Goal: Information Seeking & Learning: Learn about a topic

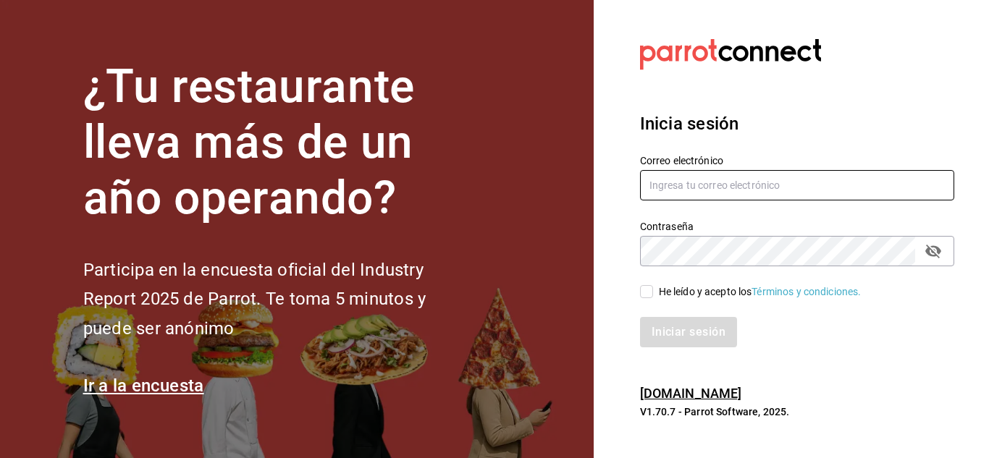
type input "[EMAIL_ADDRESS][DOMAIN_NAME]"
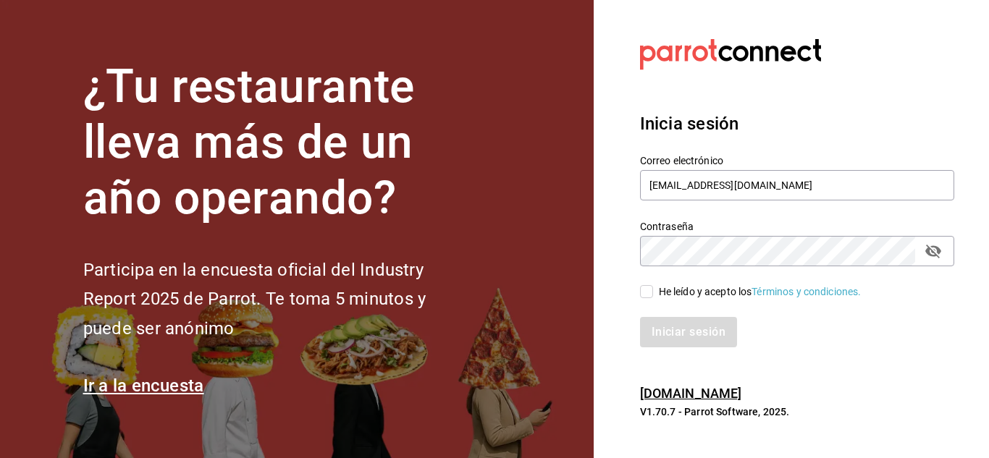
click at [647, 295] on input "He leído y acepto los Términos y condiciones." at bounding box center [646, 291] width 13 height 13
checkbox input "true"
click at [698, 324] on button "Iniciar sesión" at bounding box center [689, 332] width 98 height 30
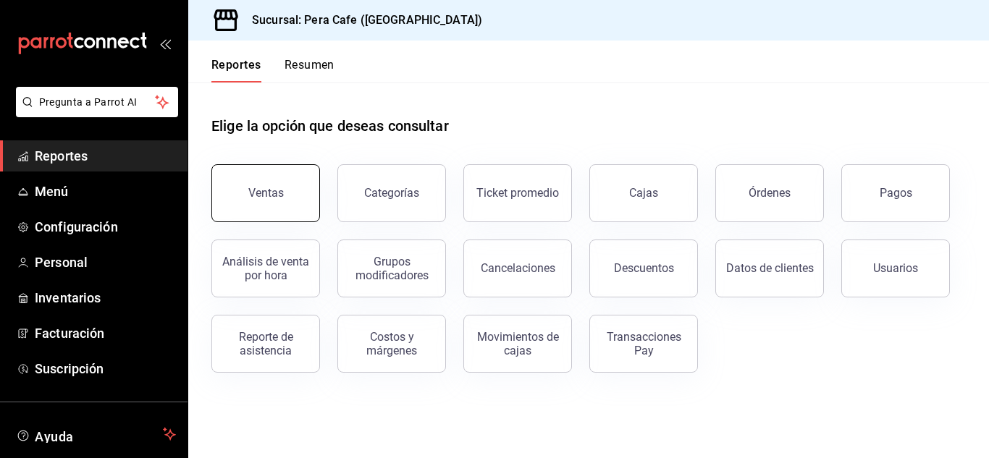
click at [261, 197] on div "Ventas" at bounding box center [265, 193] width 35 height 14
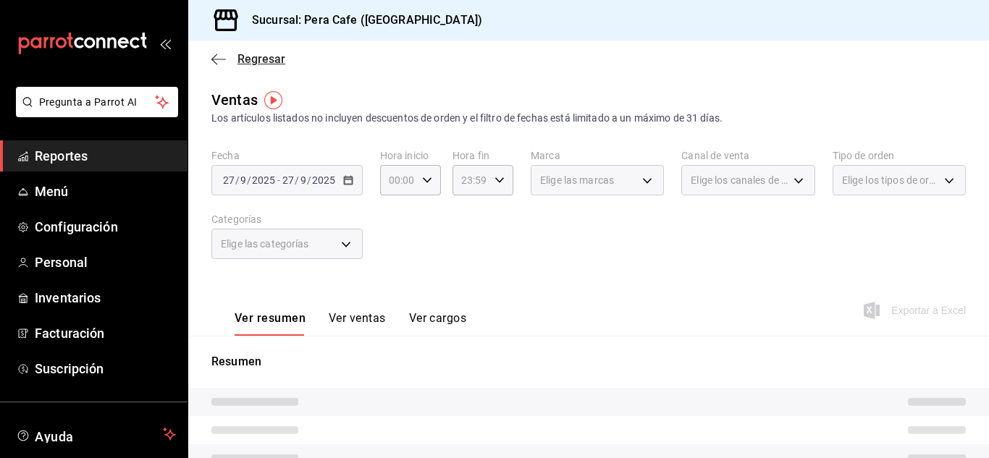
click at [211, 57] on icon "button" at bounding box center [218, 59] width 14 height 13
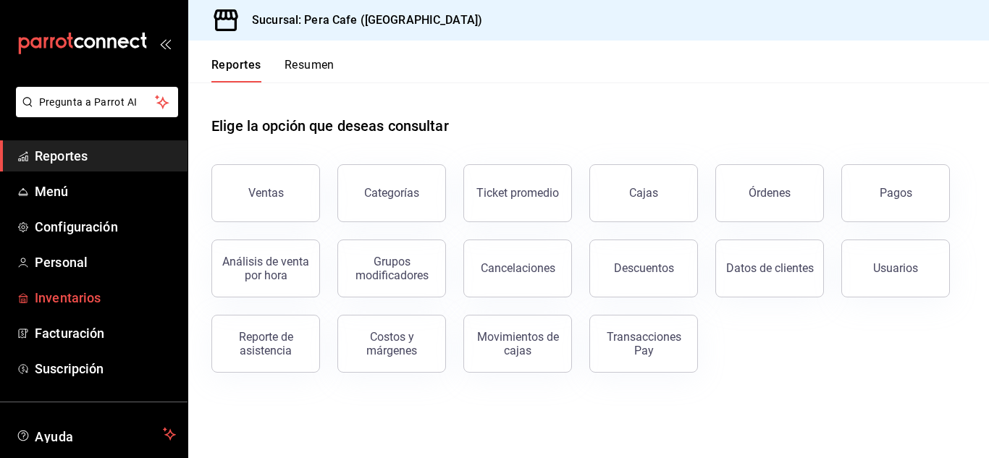
click at [89, 299] on span "Inventarios" at bounding box center [105, 298] width 141 height 20
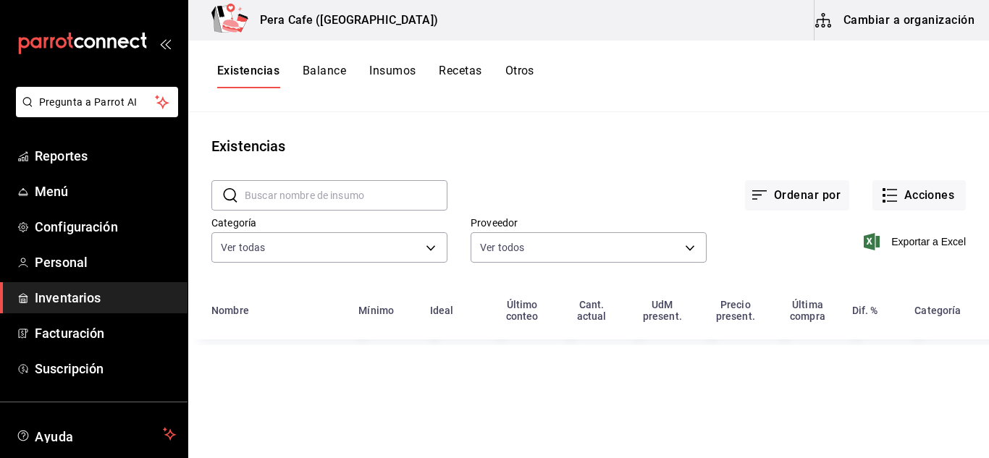
click at [964, 18] on button "Cambiar a organización" at bounding box center [896, 20] width 163 height 41
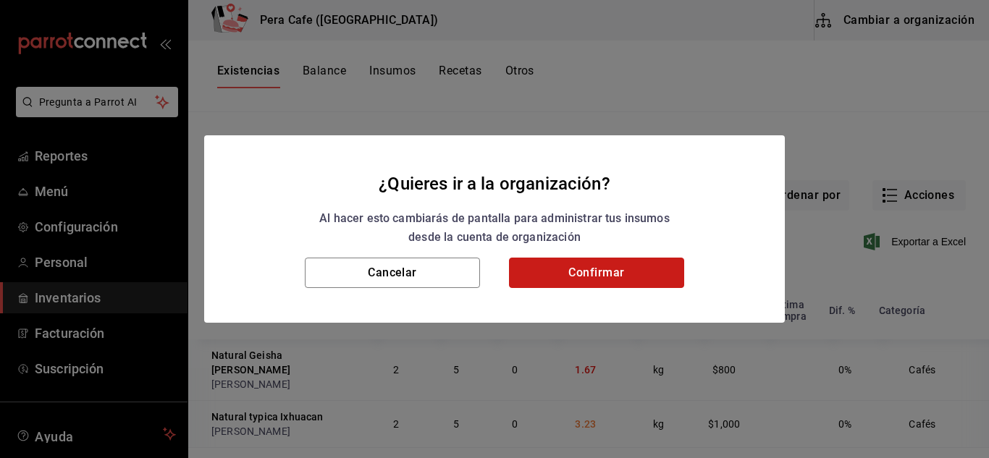
click at [621, 271] on button "Confirmar" at bounding box center [596, 273] width 175 height 30
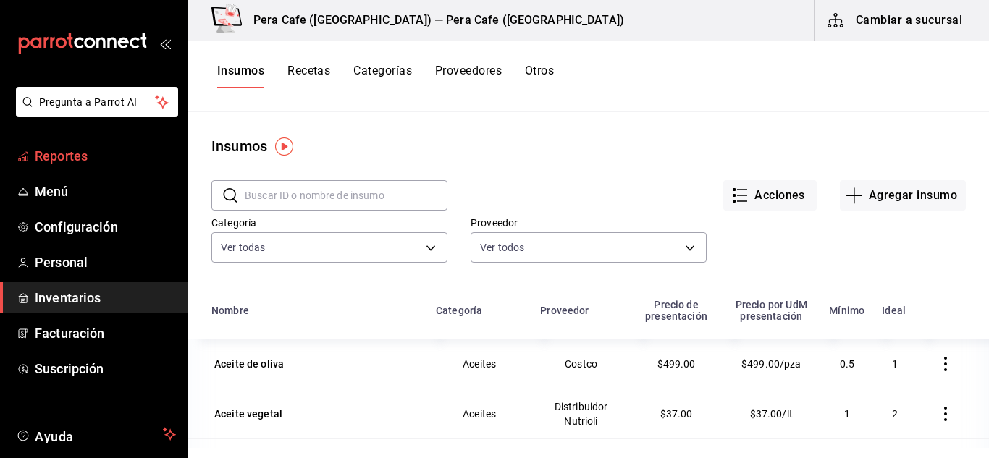
click at [66, 167] on link "Reportes" at bounding box center [94, 155] width 188 height 31
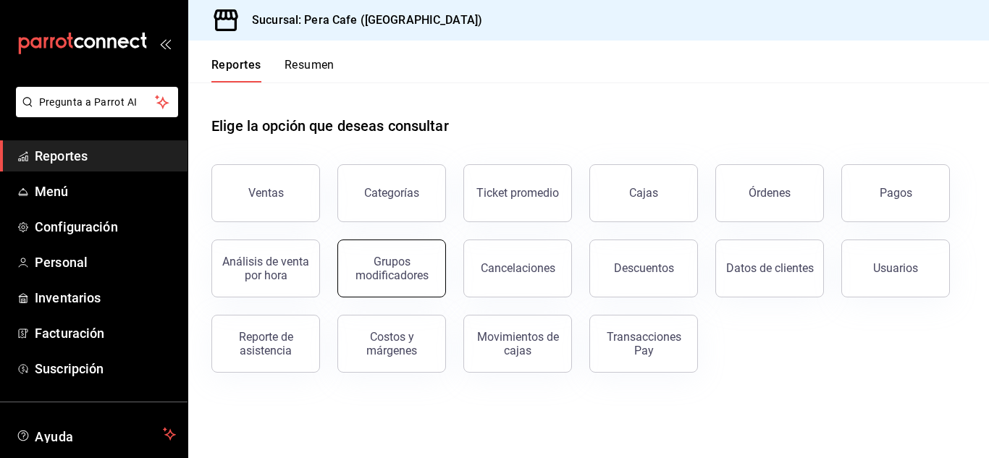
click at [342, 249] on button "Grupos modificadores" at bounding box center [391, 269] width 109 height 58
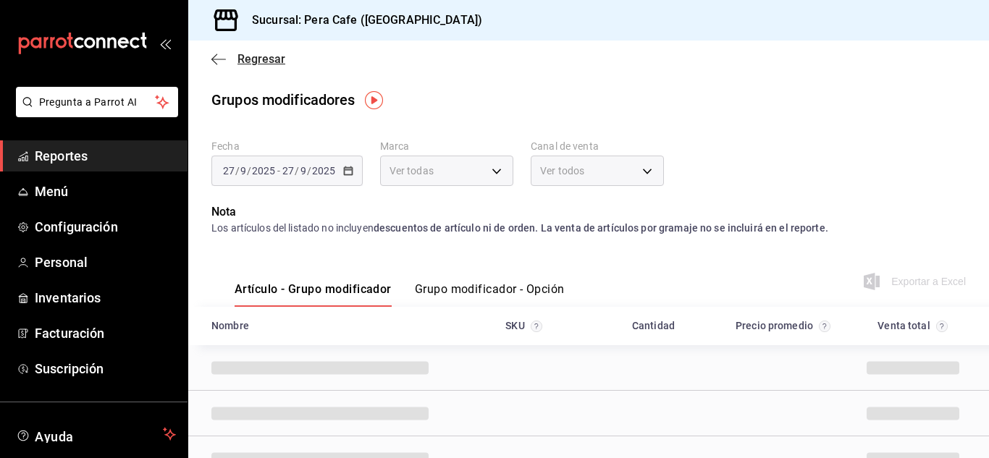
click at [216, 54] on icon "button" at bounding box center [218, 59] width 14 height 13
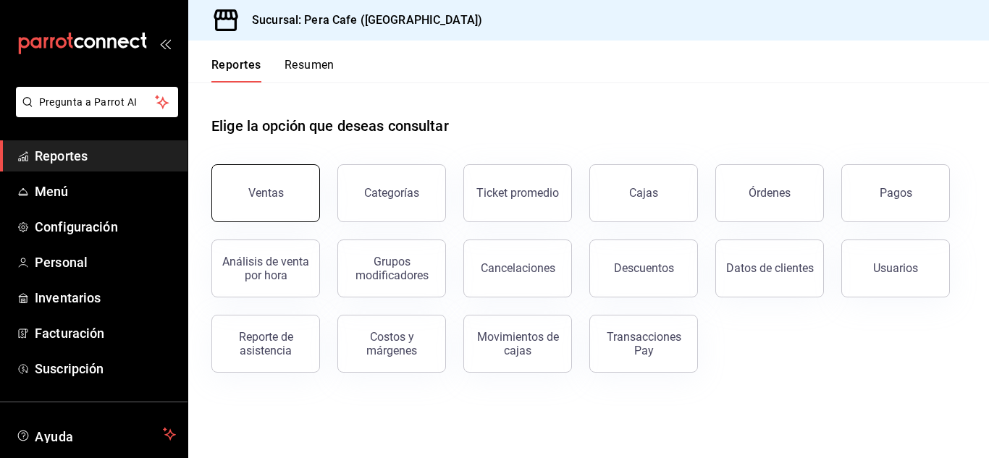
click at [252, 188] on div "Ventas" at bounding box center [265, 193] width 35 height 14
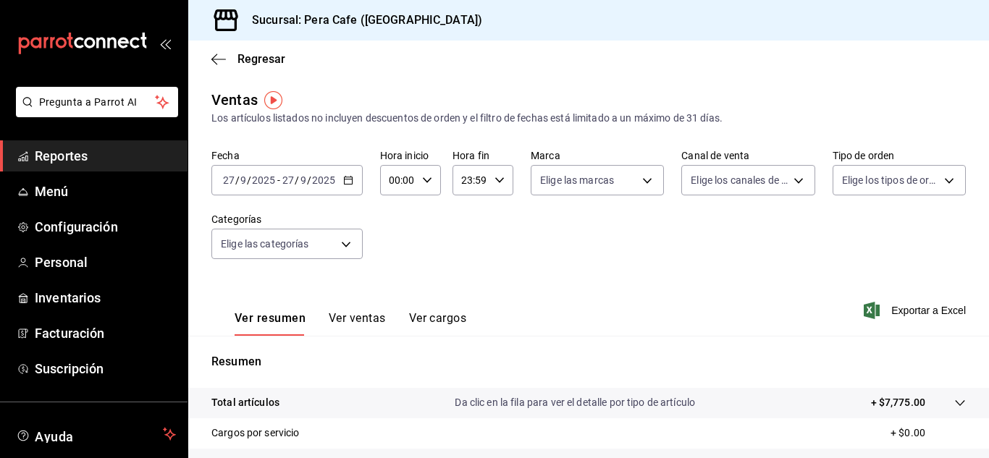
scroll to position [235, 0]
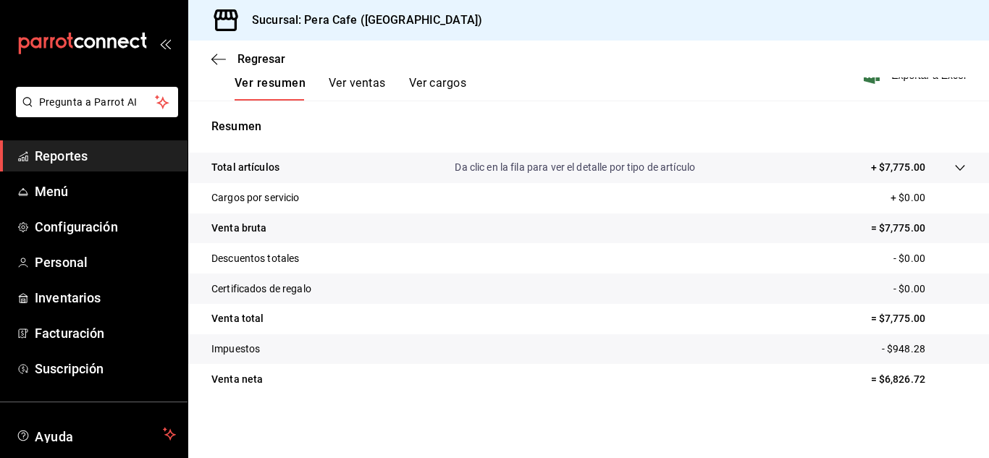
click at [672, 230] on tr "Venta bruta = $7,775.00" at bounding box center [588, 229] width 801 height 30
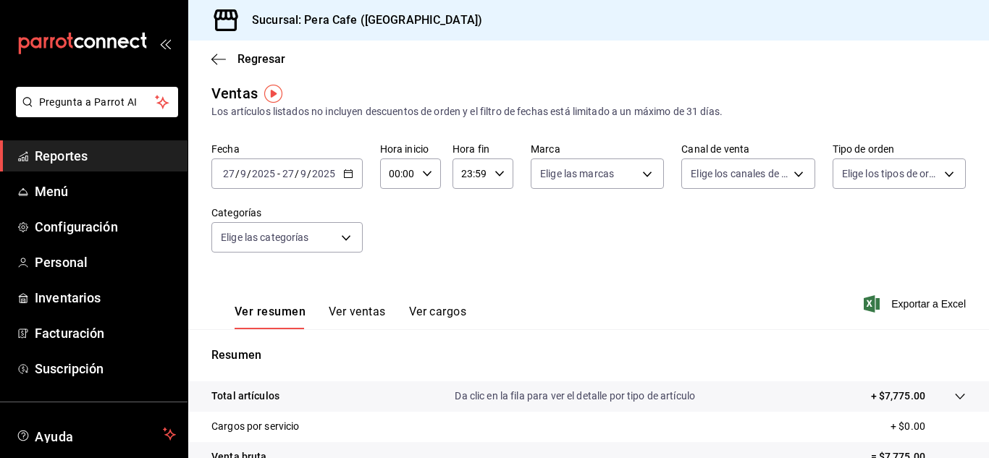
scroll to position [0, 0]
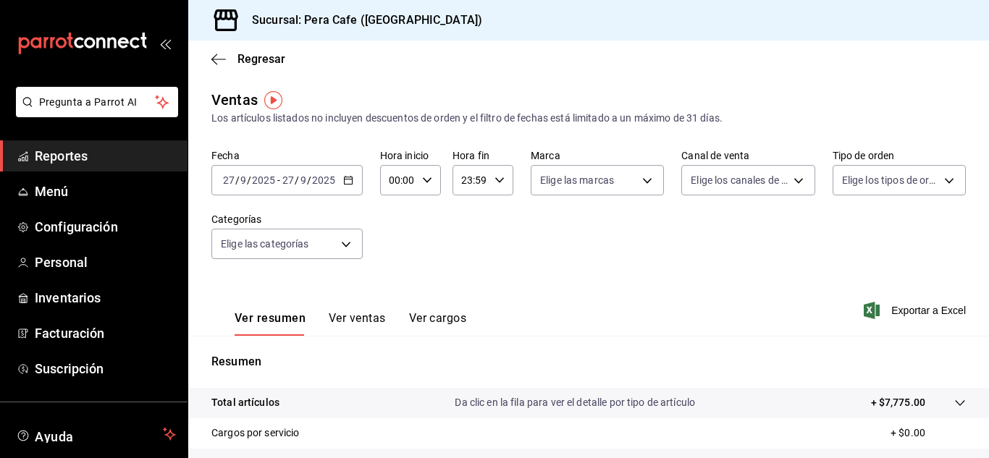
click at [356, 324] on button "Ver ventas" at bounding box center [357, 323] width 57 height 25
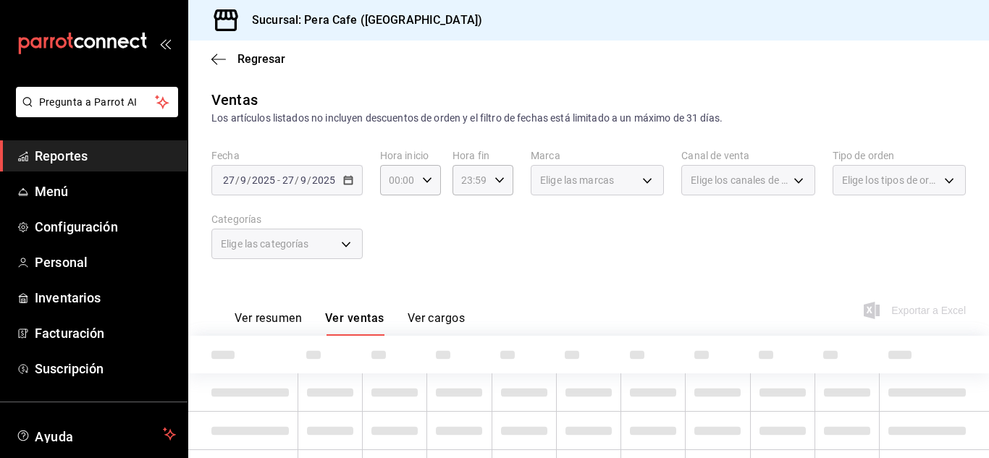
scroll to position [77, 0]
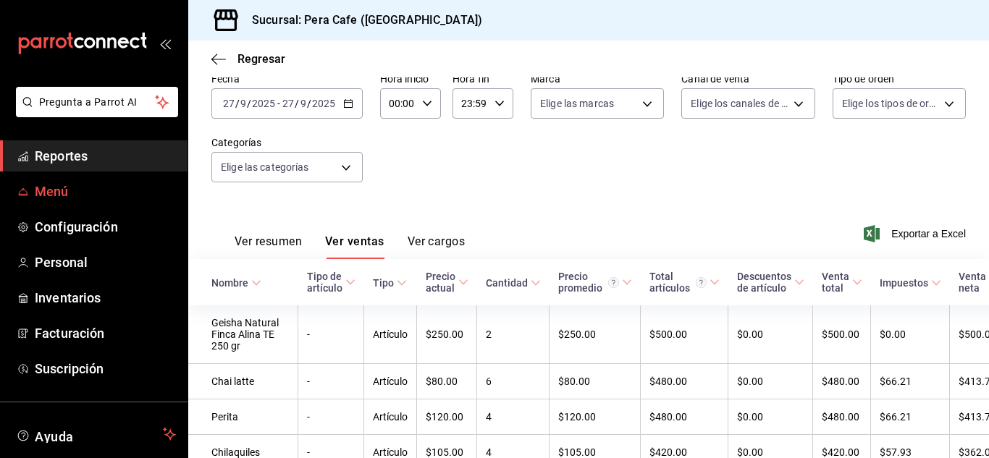
click at [71, 193] on span "Menú" at bounding box center [105, 192] width 141 height 20
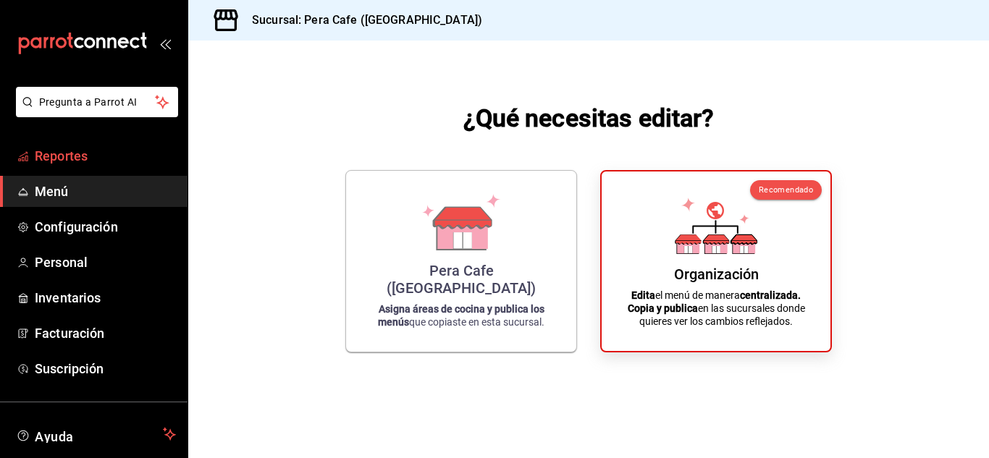
click at [93, 154] on span "Reportes" at bounding box center [105, 156] width 141 height 20
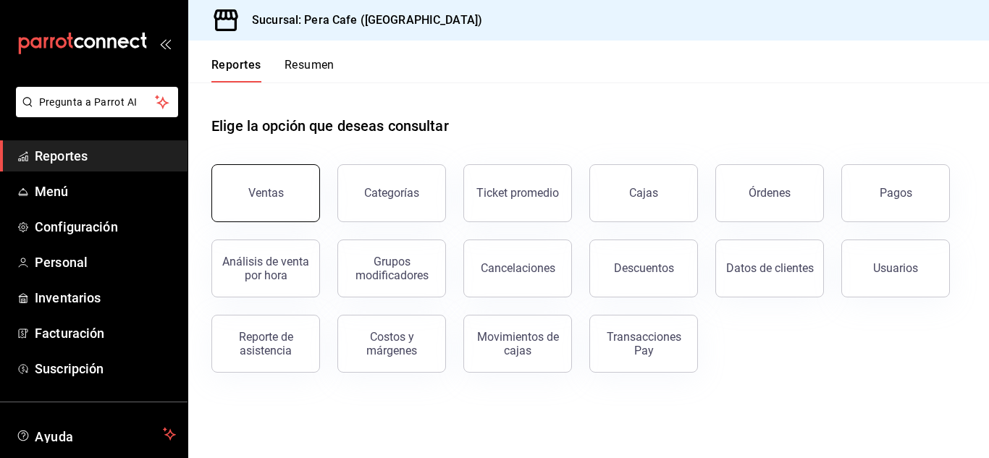
click at [300, 198] on button "Ventas" at bounding box center [265, 193] width 109 height 58
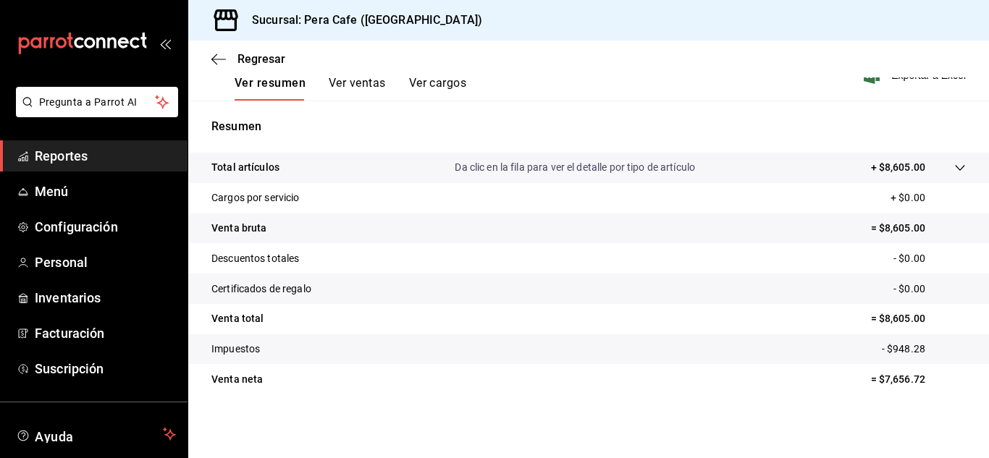
scroll to position [130, 0]
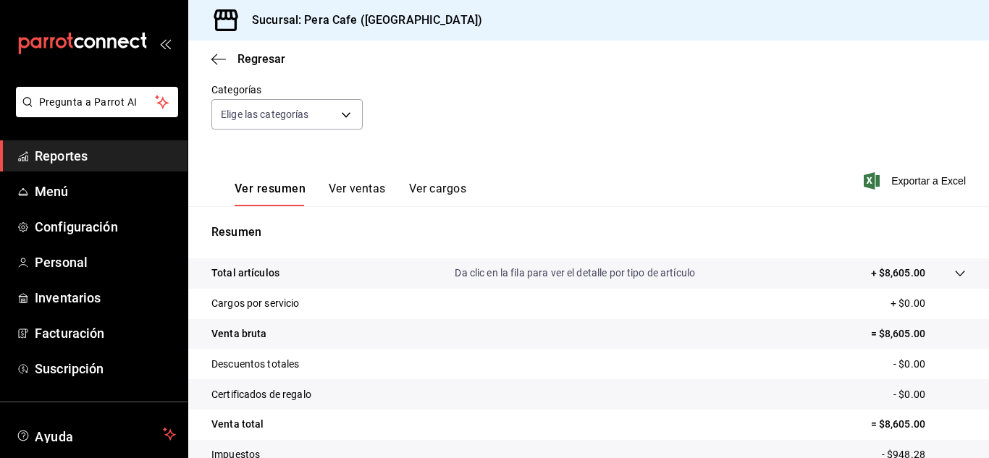
click at [370, 188] on button "Ver ventas" at bounding box center [357, 194] width 57 height 25
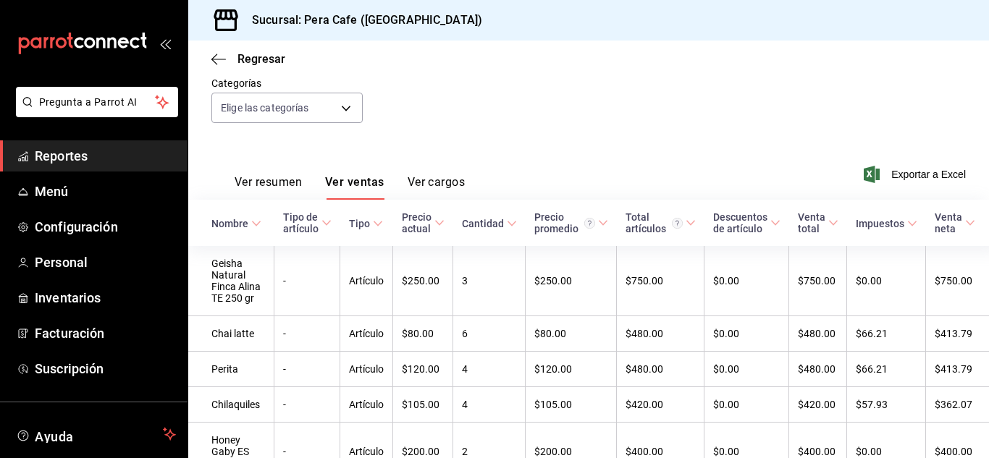
scroll to position [127, 0]
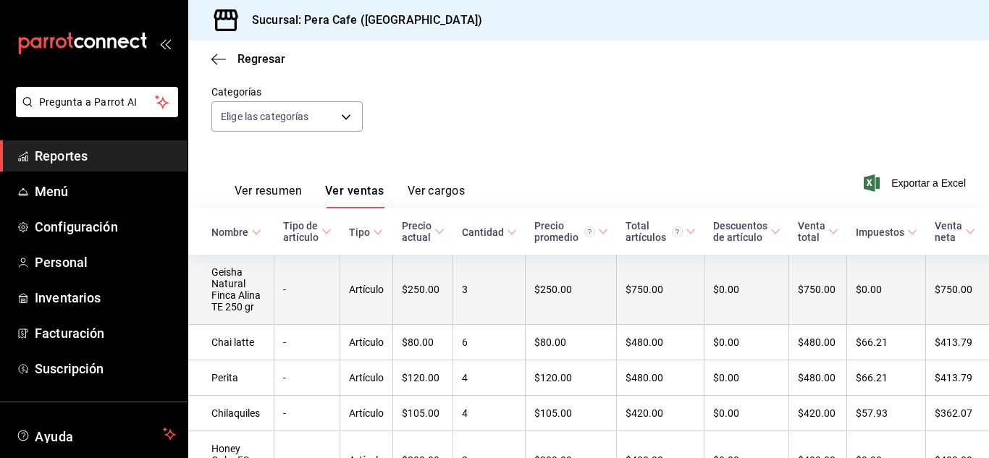
click at [298, 293] on td "-" at bounding box center [307, 290] width 66 height 70
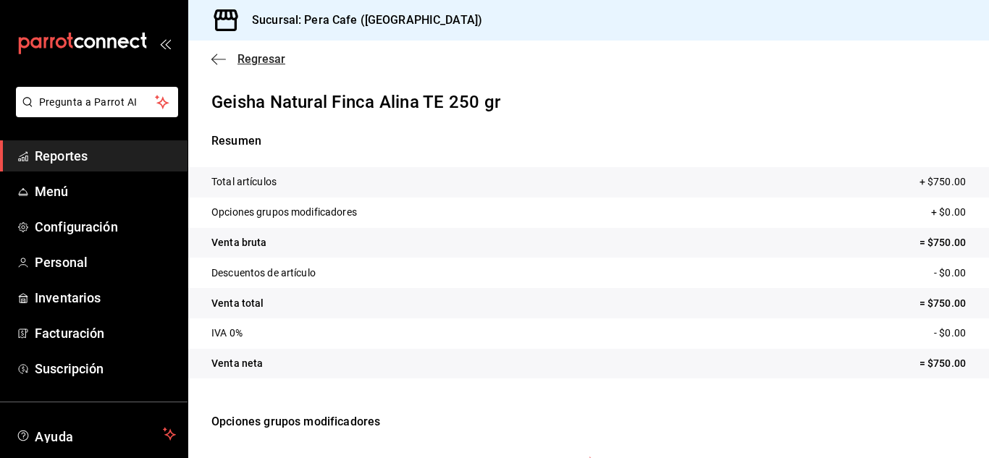
click at [216, 60] on icon "button" at bounding box center [218, 59] width 14 height 13
click at [216, 54] on icon "button" at bounding box center [214, 59] width 6 height 11
click at [277, 60] on span "Regresar" at bounding box center [261, 59] width 48 height 14
click at [207, 60] on div "Regresar" at bounding box center [588, 59] width 801 height 37
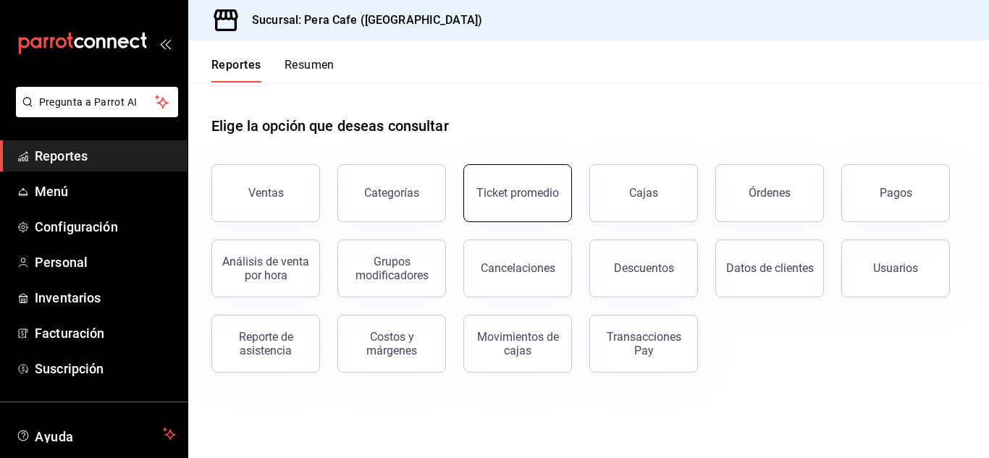
click at [513, 190] on div "Ticket promedio" at bounding box center [517, 193] width 83 height 14
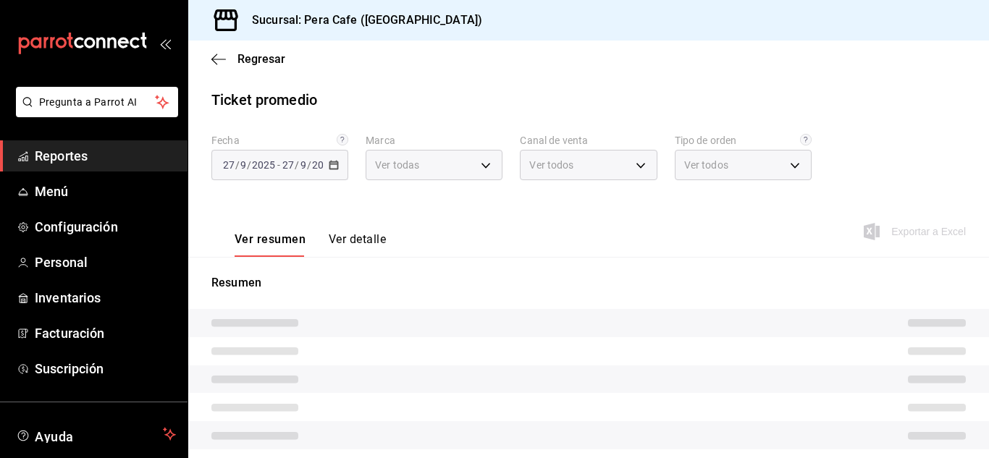
type input "e3303b71-a0bd-4880-a6b0-7e4c58ae3425"
type input "PARROT,UBER_EATS,RAPPI,DIDI_FOOD,ONLINE"
type input "f7c8cdae-e586-476b-905f-00a26ffb487c,97f4de4a-6aff-4cf9-bab1-f2219472a67c,EXTER…"
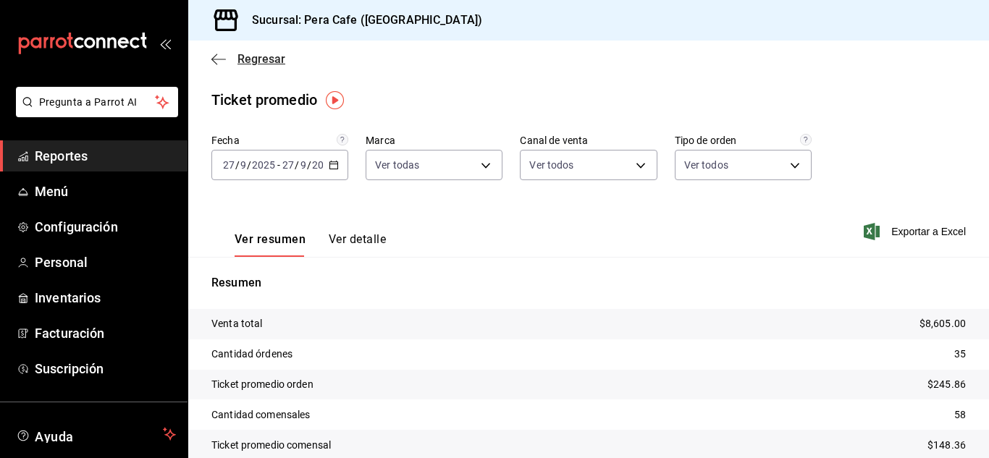
click at [232, 56] on span "Regresar" at bounding box center [248, 59] width 74 height 14
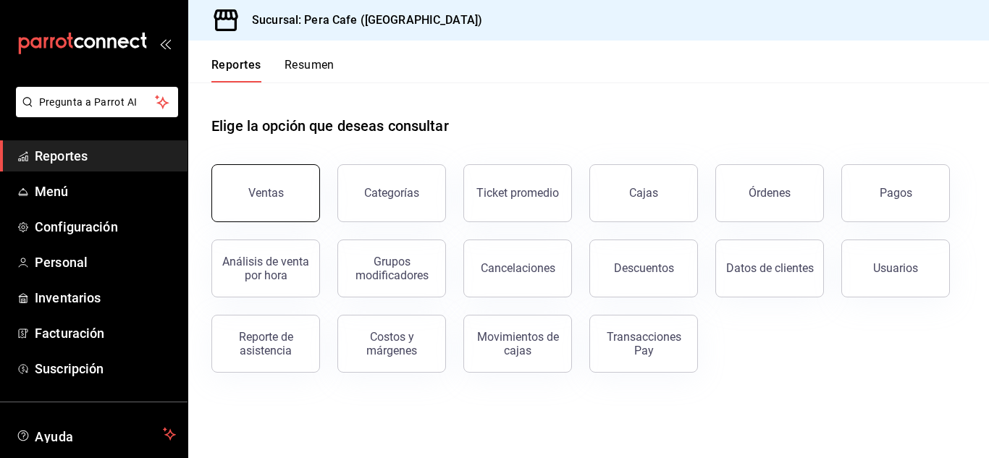
click at [267, 187] on div "Ventas" at bounding box center [265, 193] width 35 height 14
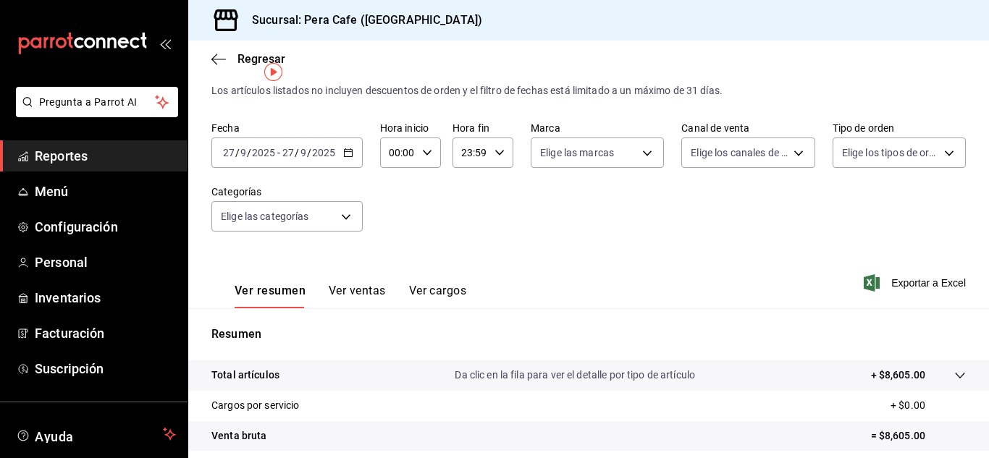
scroll to position [27, 0]
click at [372, 287] on button "Ver ventas" at bounding box center [357, 297] width 57 height 25
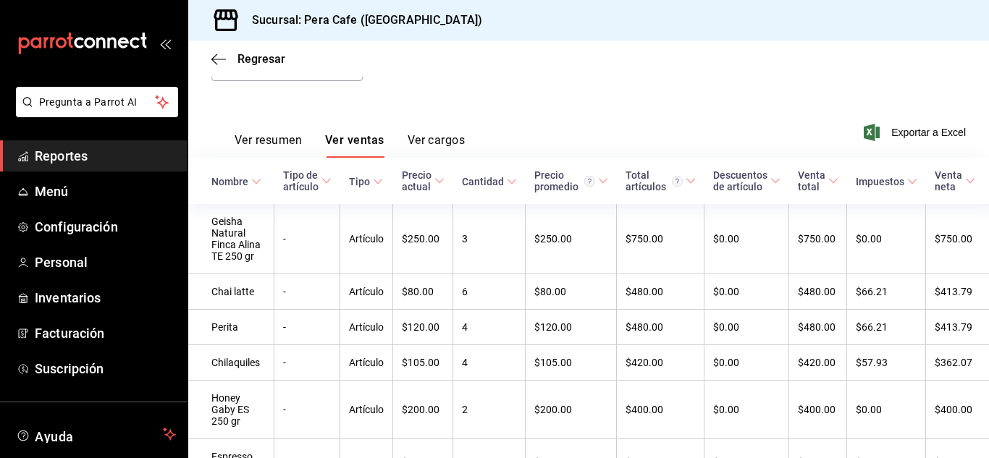
scroll to position [179, 0]
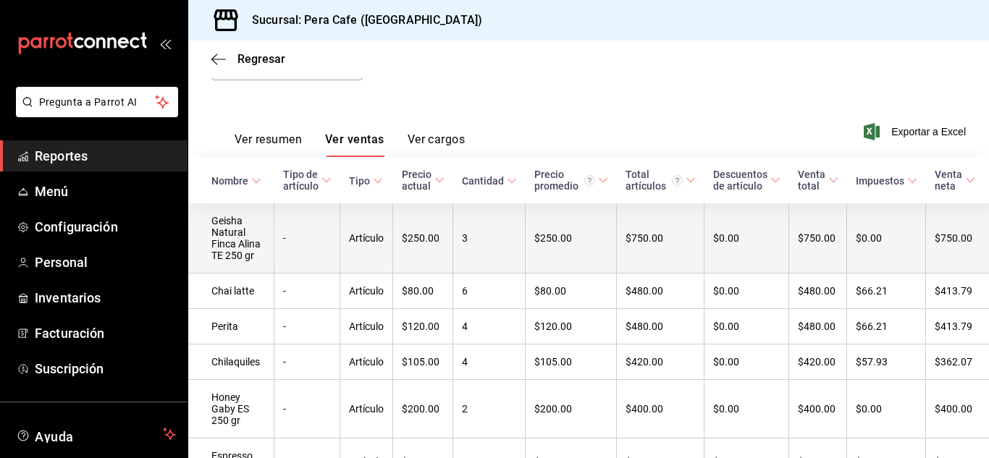
click at [239, 235] on td "Geisha Natural Finca Alina TE 250 gr" at bounding box center [231, 238] width 86 height 70
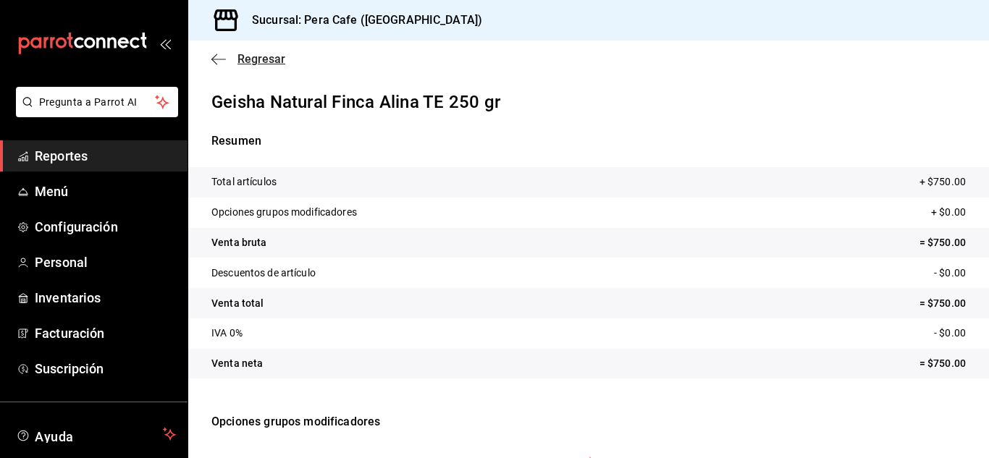
click at [225, 57] on icon "button" at bounding box center [218, 59] width 14 height 13
click at [270, 60] on span "Regresar" at bounding box center [261, 59] width 48 height 14
click at [219, 55] on icon "button" at bounding box center [218, 59] width 14 height 13
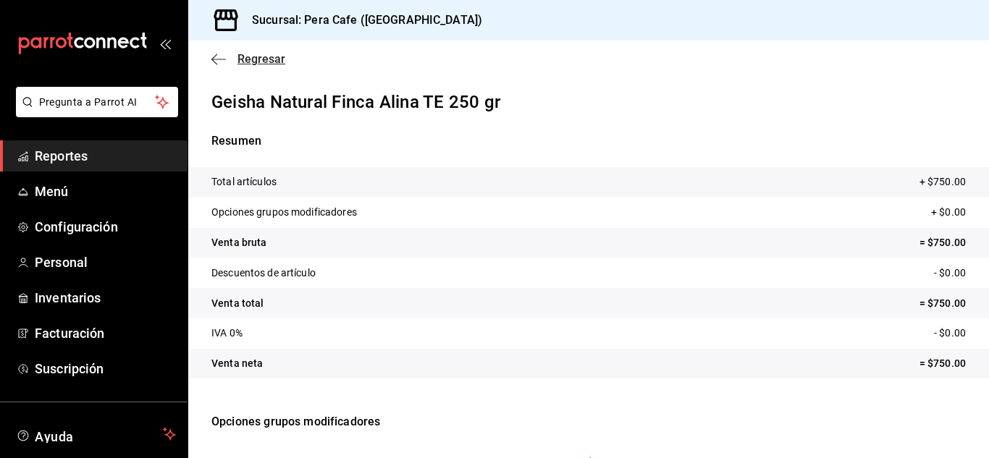
click at [219, 55] on icon "button" at bounding box center [218, 59] width 14 height 13
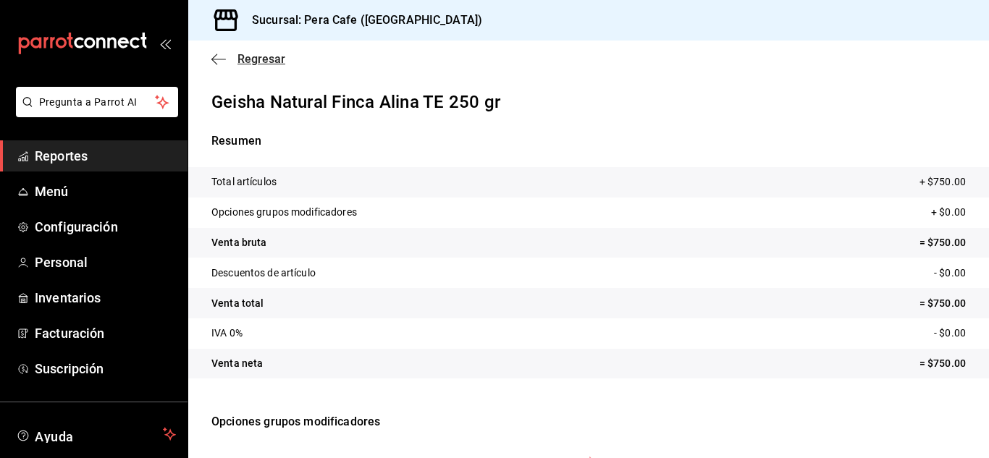
click at [219, 55] on icon "button" at bounding box center [218, 59] width 14 height 13
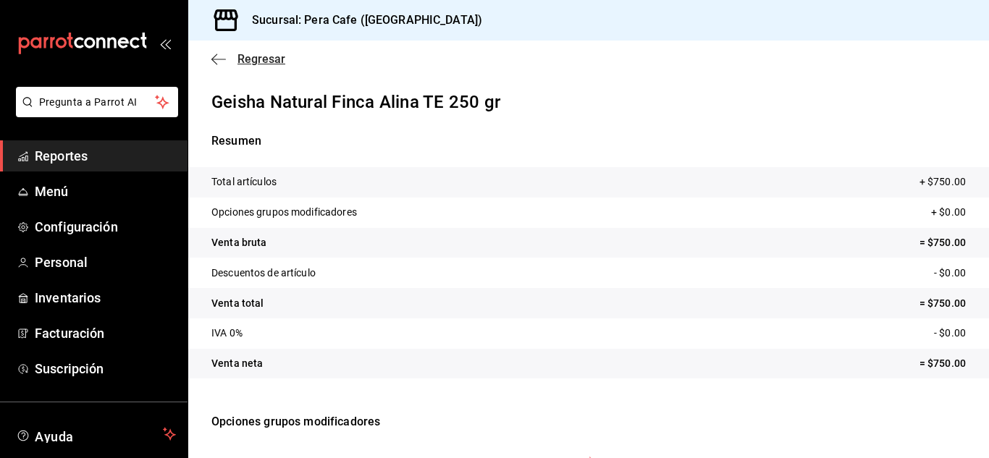
click at [219, 55] on icon "button" at bounding box center [218, 59] width 14 height 13
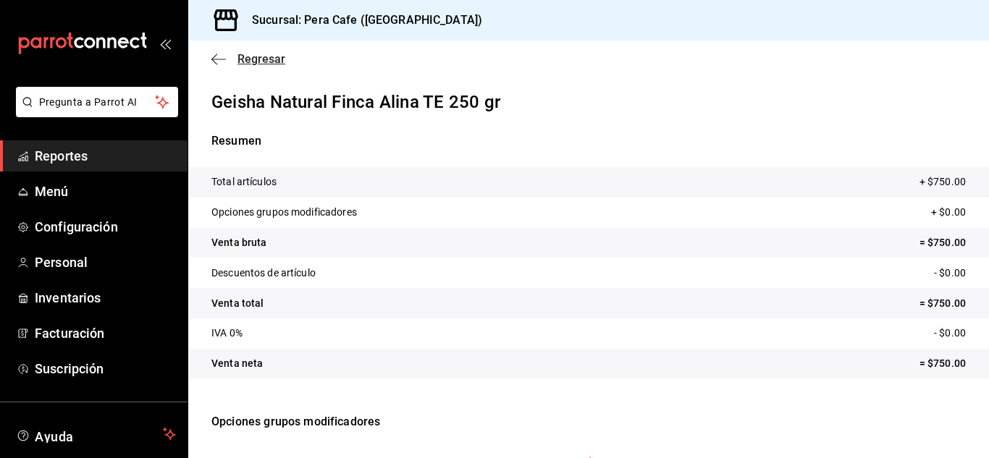
click at [219, 55] on icon "button" at bounding box center [218, 59] width 14 height 13
click at [59, 158] on span "Reportes" at bounding box center [105, 156] width 141 height 20
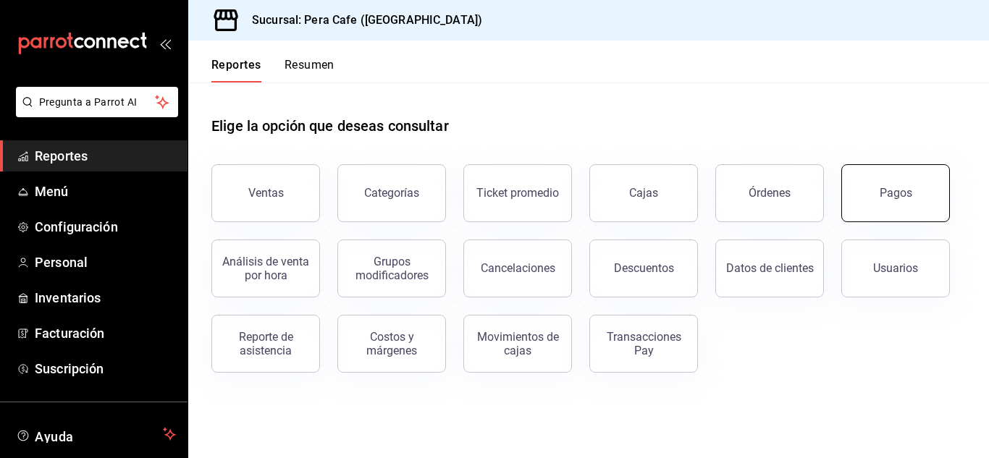
click at [904, 211] on button "Pagos" at bounding box center [895, 193] width 109 height 58
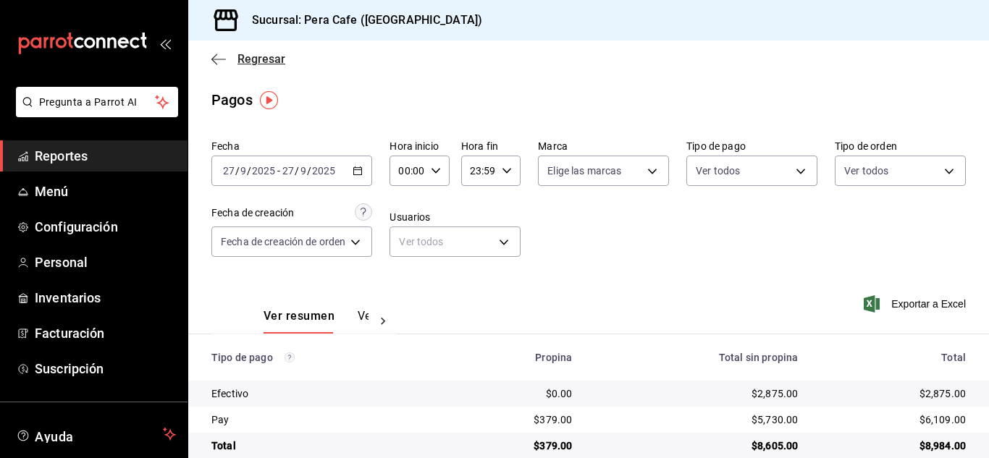
click at [218, 59] on icon "button" at bounding box center [218, 59] width 14 height 1
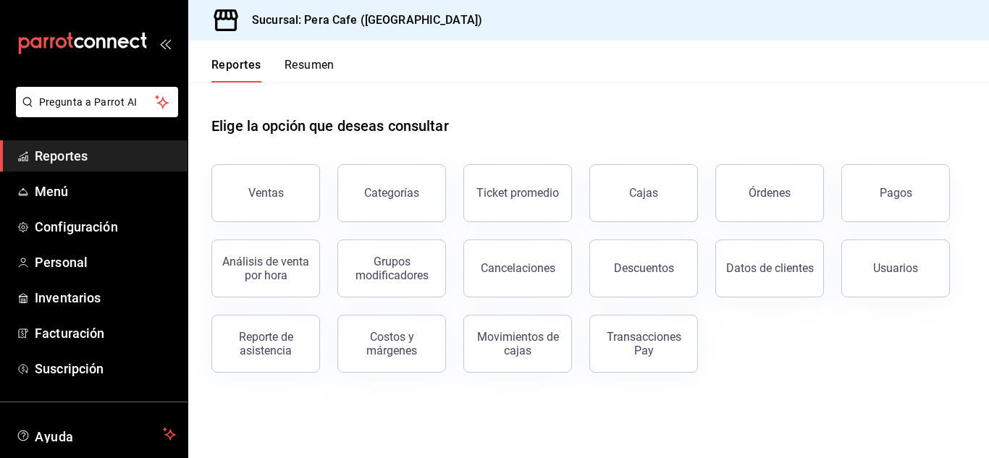
click at [306, 73] on button "Resumen" at bounding box center [310, 70] width 50 height 25
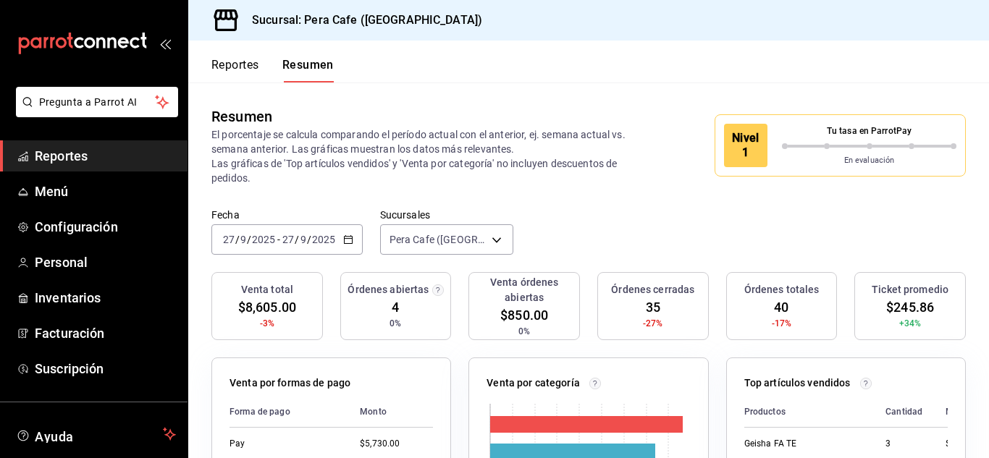
click at [234, 67] on button "Reportes" at bounding box center [235, 70] width 48 height 25
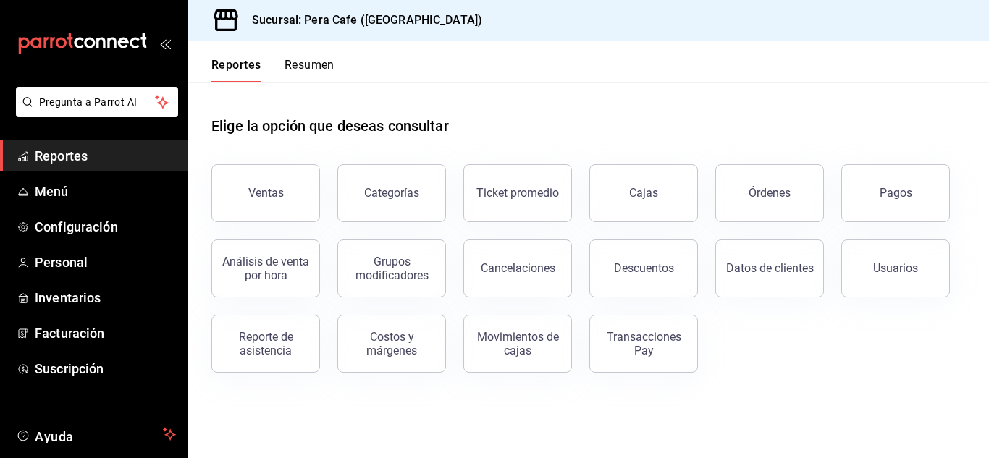
click at [248, 156] on div "Ventas" at bounding box center [257, 184] width 126 height 75
click at [256, 182] on button "Ventas" at bounding box center [265, 193] width 109 height 58
